Goal: Information Seeking & Learning: Learn about a topic

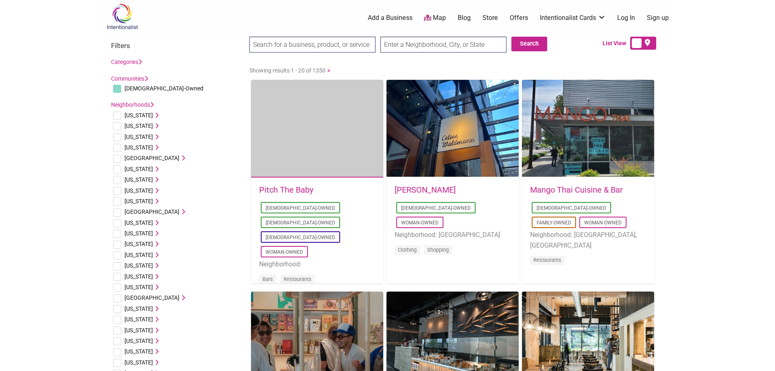
click at [118, 9] on img at bounding box center [122, 16] width 39 height 26
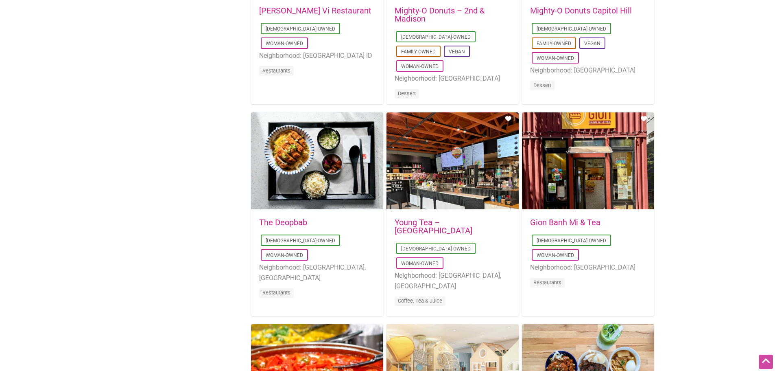
scroll to position [407, 0]
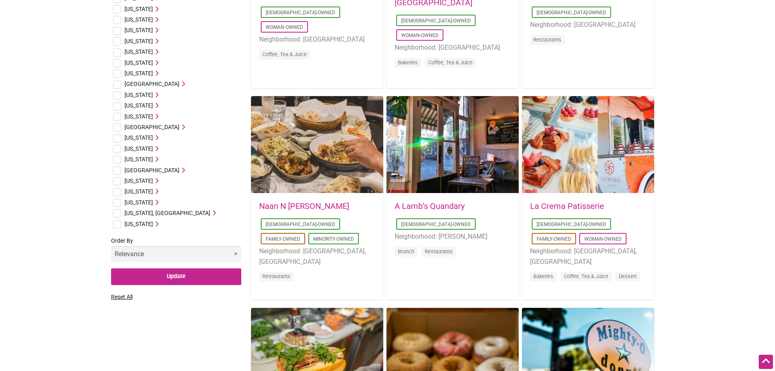
click at [133, 66] on span "[US_STATE]" at bounding box center [139, 62] width 28 height 7
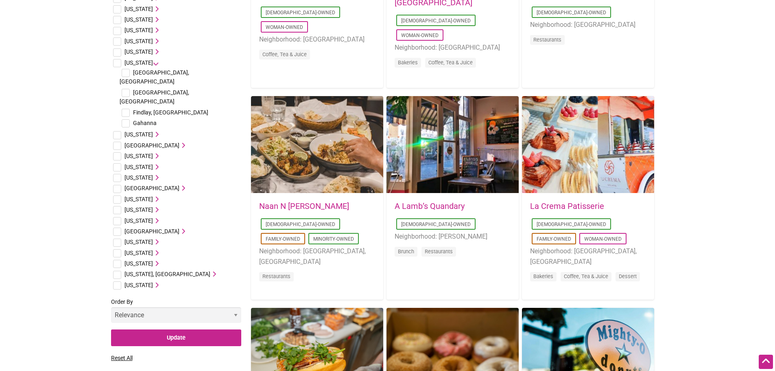
click at [127, 89] on input "checkbox" at bounding box center [126, 93] width 8 height 8
checkbox input "true"
click at [148, 89] on span "[GEOGRAPHIC_DATA], [GEOGRAPHIC_DATA]" at bounding box center [155, 96] width 70 height 15
click at [191, 307] on select "Relevance Alphabetical Newest" at bounding box center [176, 315] width 130 height 16
click at [181, 297] on label "Order By Relevance Alphabetical Newest" at bounding box center [176, 313] width 130 height 33
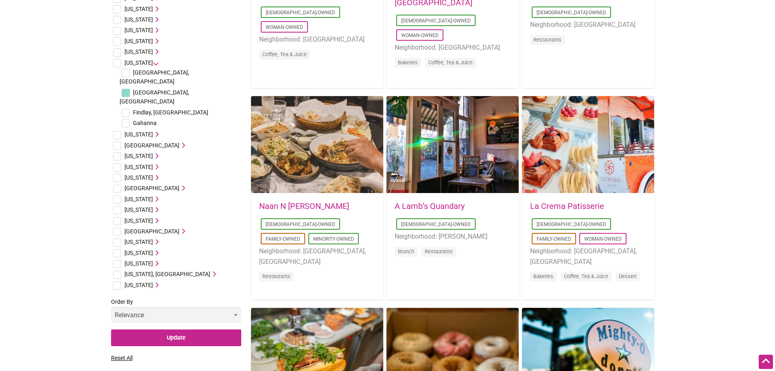
click at [181, 307] on select "Relevance Alphabetical Newest" at bounding box center [176, 315] width 130 height 16
click at [170, 329] on input "Update" at bounding box center [176, 337] width 130 height 17
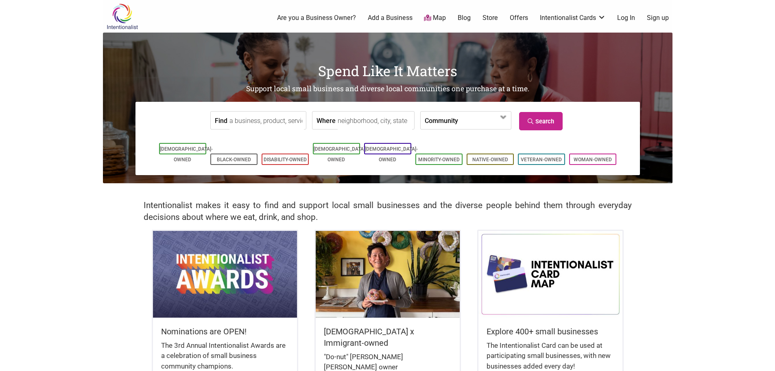
drag, startPoint x: 129, startPoint y: 1, endPoint x: 275, endPoint y: 119, distance: 187.6
click at [275, 119] on input "Find" at bounding box center [267, 121] width 74 height 18
click at [481, 124] on span at bounding box center [481, 121] width 35 height 14
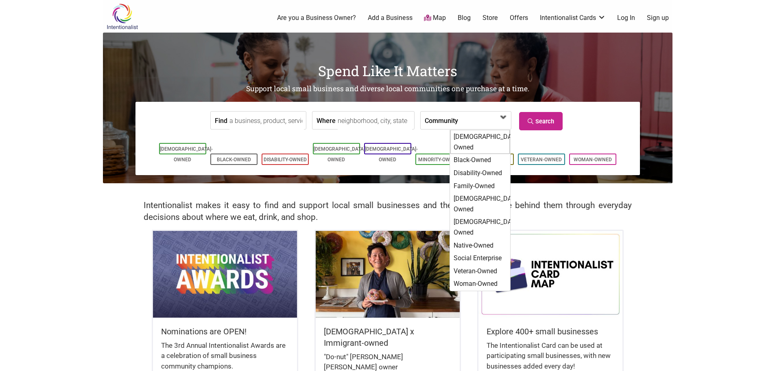
click at [462, 135] on div "[DEMOGRAPHIC_DATA]-Owned" at bounding box center [480, 142] width 59 height 24
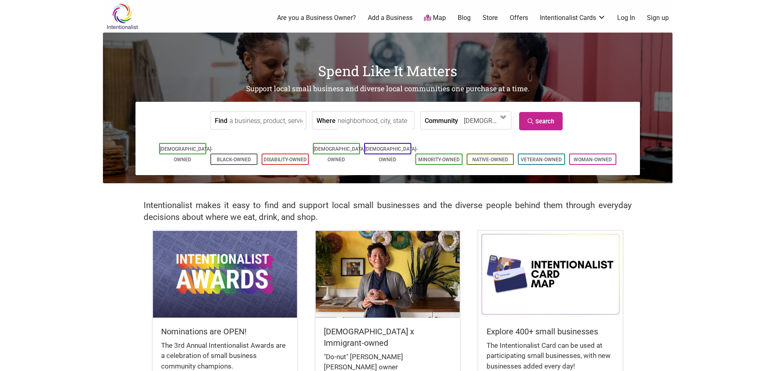
click at [324, 121] on label "Where" at bounding box center [326, 121] width 19 height 18
click at [338, 121] on input "Where" at bounding box center [375, 121] width 74 height 18
click at [338, 122] on input "Where" at bounding box center [375, 121] width 74 height 18
type input "Columbus, OH, USA"
click at [555, 128] on link "Search" at bounding box center [541, 121] width 44 height 18
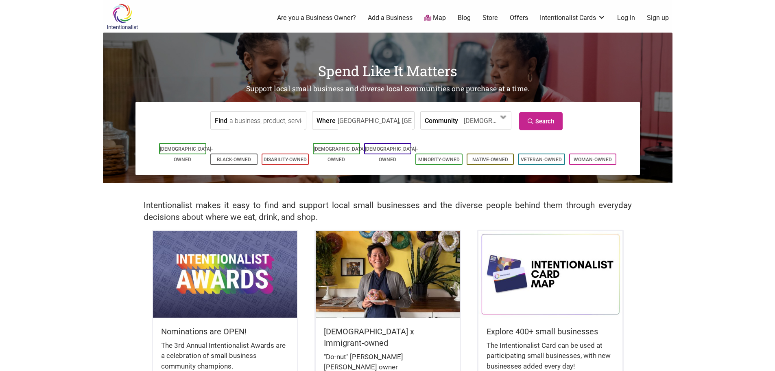
click at [250, 123] on input "Find" at bounding box center [267, 121] width 74 height 18
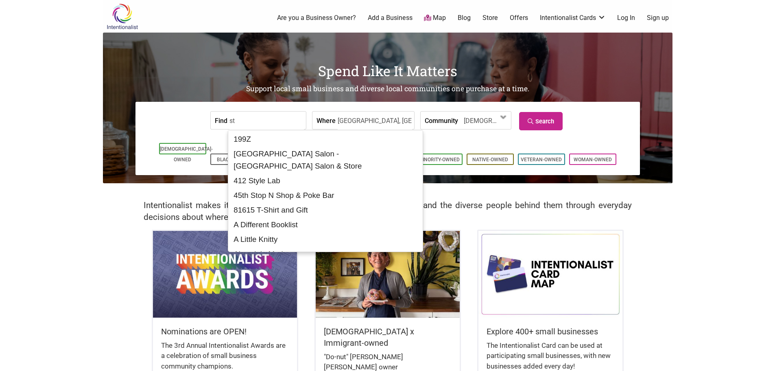
type input "s"
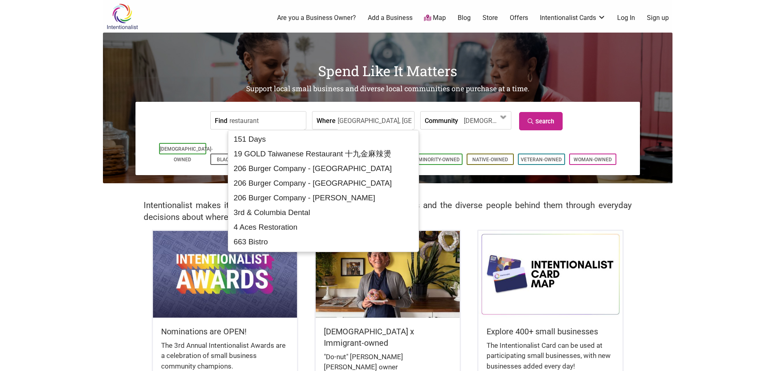
type input "restaurant"
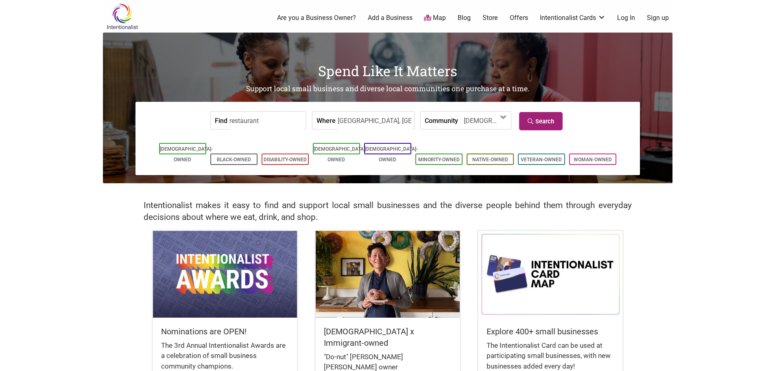
click at [541, 127] on link "Search" at bounding box center [541, 121] width 44 height 18
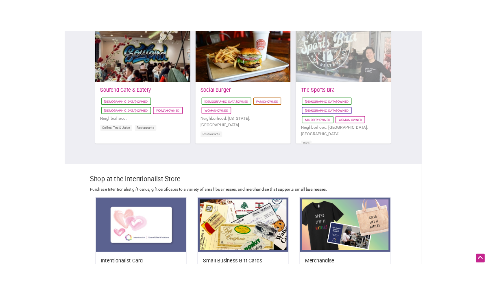
scroll to position [704, 0]
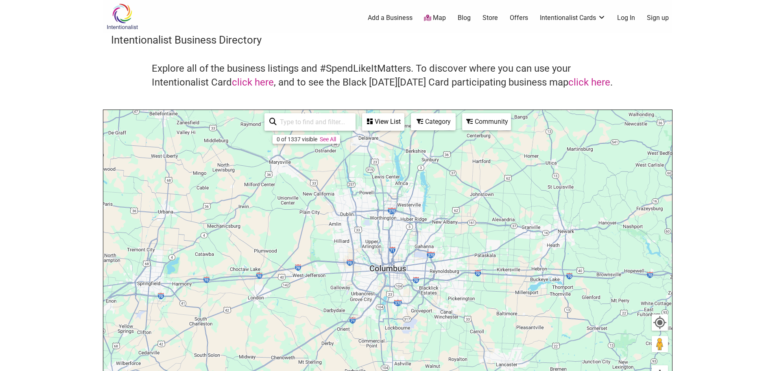
click at [386, 121] on div "View List" at bounding box center [383, 121] width 41 height 15
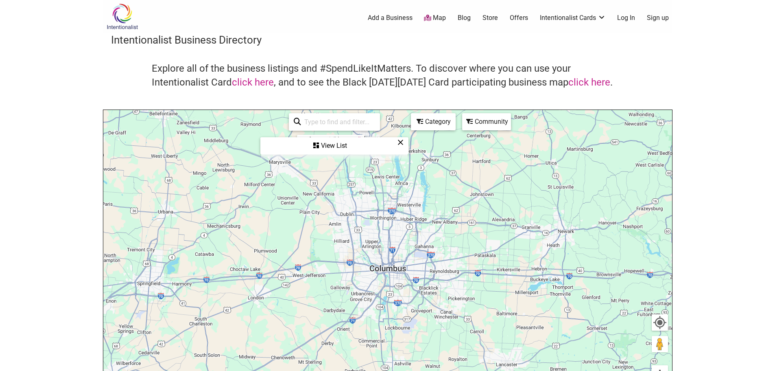
click at [325, 121] on input "search" at bounding box center [338, 122] width 74 height 16
click at [467, 75] on h4 "Explore all of the business listings and #SpendLikeItMatters. To discover where…" at bounding box center [388, 75] width 472 height 27
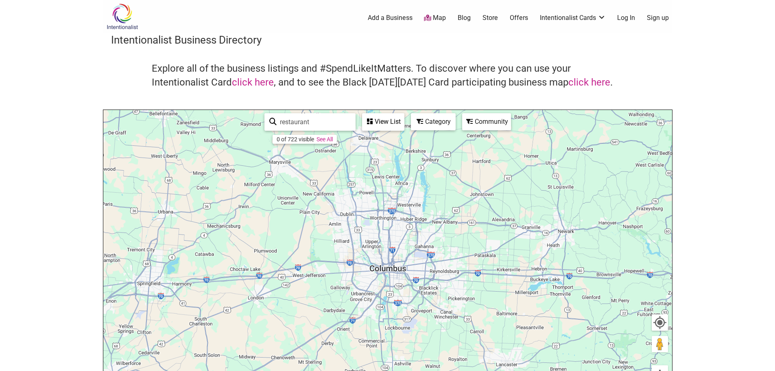
click at [330, 140] on link "See All" at bounding box center [325, 139] width 16 height 7
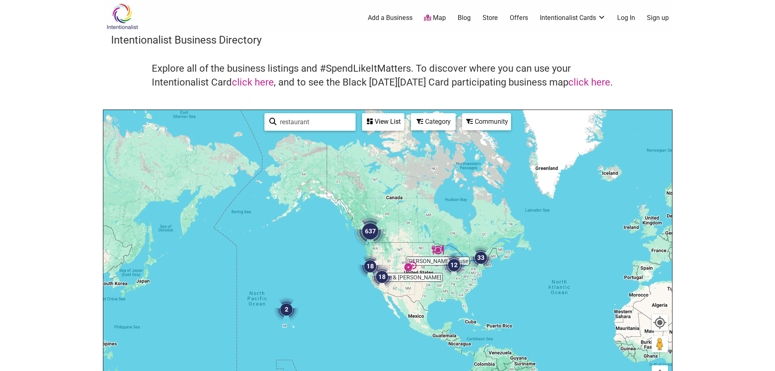
click at [456, 267] on img "12" at bounding box center [454, 265] width 24 height 24
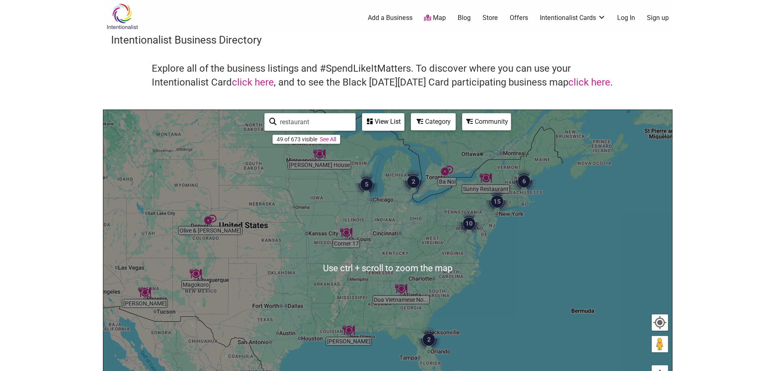
click at [425, 225] on div "To navigate, press the arrow keys." at bounding box center [387, 268] width 569 height 317
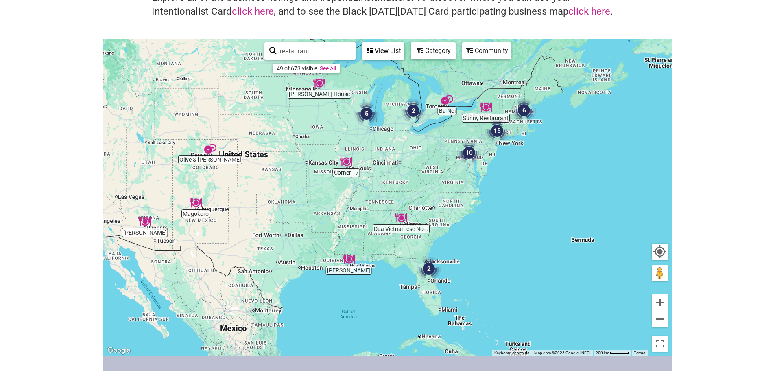
scroll to position [250, 0]
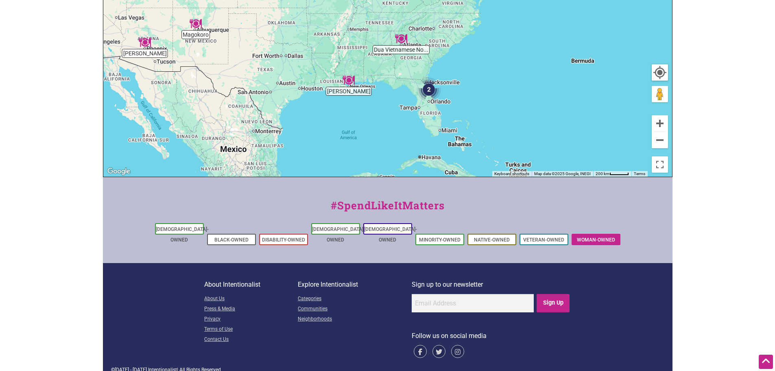
click at [601, 234] on li "Woman-Owned" at bounding box center [596, 239] width 49 height 11
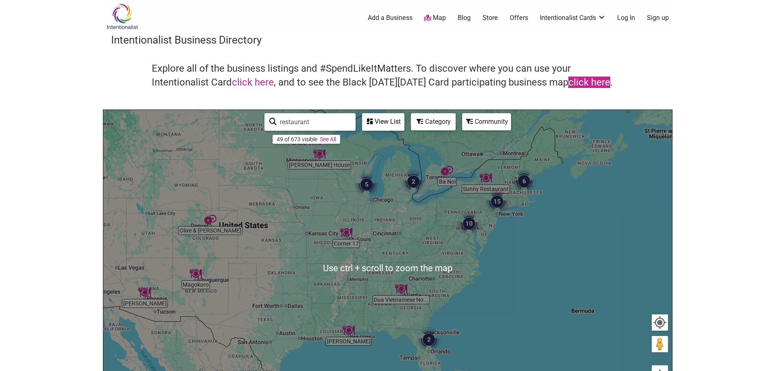
click at [591, 87] on link "click here" at bounding box center [590, 82] width 42 height 11
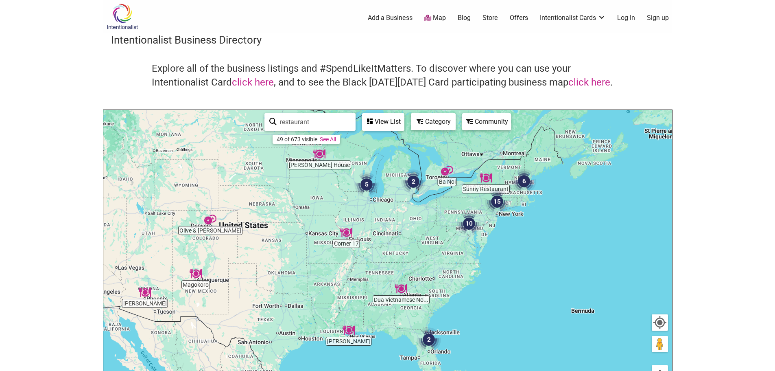
click at [428, 224] on div "To navigate, press the arrow keys." at bounding box center [387, 268] width 569 height 317
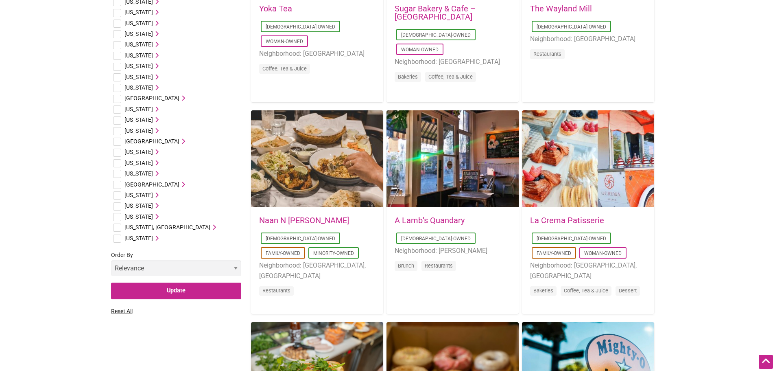
scroll to position [374, 0]
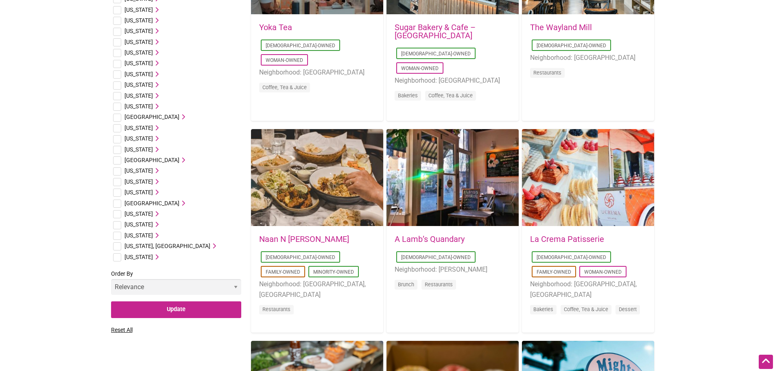
click at [133, 92] on span "[US_STATE]" at bounding box center [139, 95] width 28 height 7
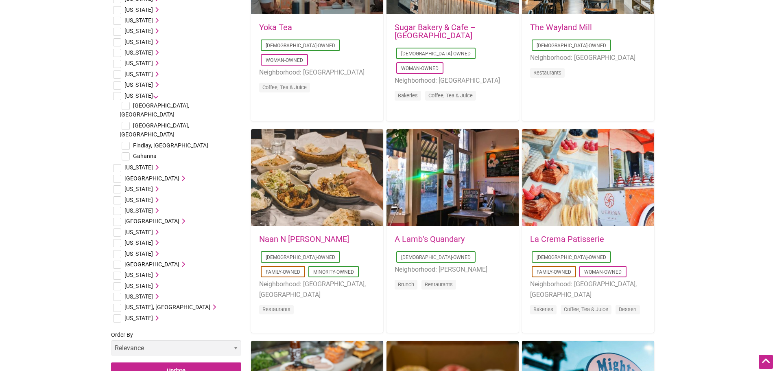
click at [122, 122] on input "checkbox" at bounding box center [126, 126] width 8 height 8
click at [127, 122] on input "checkbox" at bounding box center [126, 126] width 8 height 8
checkbox input "false"
click at [127, 142] on input "checkbox" at bounding box center [126, 146] width 8 height 8
checkbox input "true"
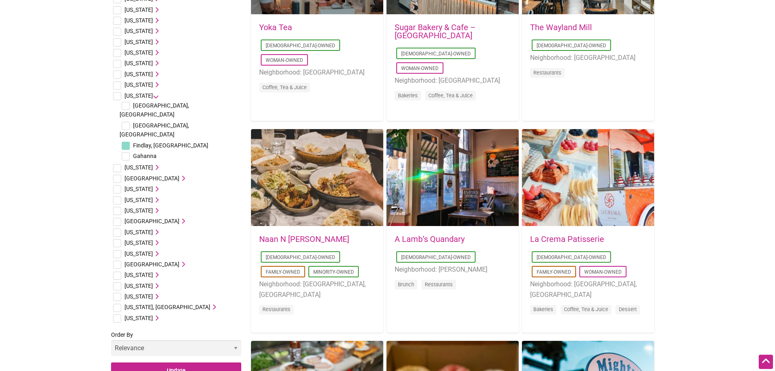
click at [127, 122] on input "checkbox" at bounding box center [126, 126] width 8 height 8
checkbox input "true"
click at [128, 142] on input "checkbox" at bounding box center [126, 146] width 8 height 8
checkbox input "false"
click at [146, 362] on input "Update" at bounding box center [176, 370] width 130 height 17
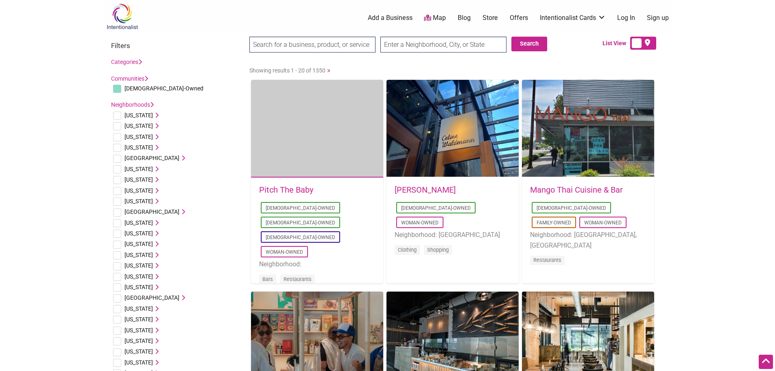
scroll to position [374, 0]
